Goal: Task Accomplishment & Management: Use online tool/utility

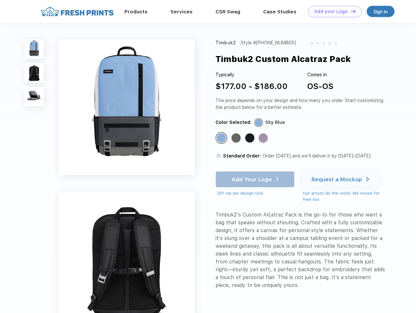
click at [332, 11] on link "Add your Logo Design Tool" at bounding box center [335, 11] width 54 height 11
click at [0, 0] on div "Design Tool" at bounding box center [0, 0] width 0 height 0
click at [350, 11] on link "Add your Logo Design Tool" at bounding box center [335, 11] width 54 height 11
click at [34, 49] on img at bounding box center [33, 49] width 19 height 19
click at [34, 73] on img at bounding box center [33, 72] width 19 height 19
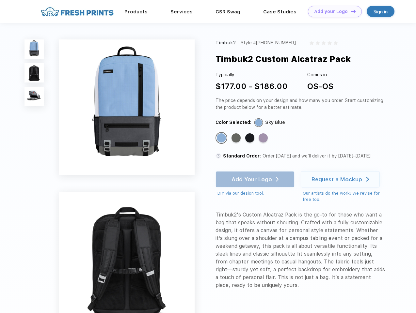
click at [34, 97] on img at bounding box center [33, 96] width 19 height 19
click at [222, 138] on div "Standard Color" at bounding box center [221, 138] width 9 height 9
click at [237, 138] on div "Standard Color" at bounding box center [235, 138] width 9 height 9
click at [250, 138] on div "Standard Color" at bounding box center [249, 138] width 9 height 9
click at [264, 138] on div "Standard Color" at bounding box center [263, 138] width 9 height 9
